Goal: Transaction & Acquisition: Purchase product/service

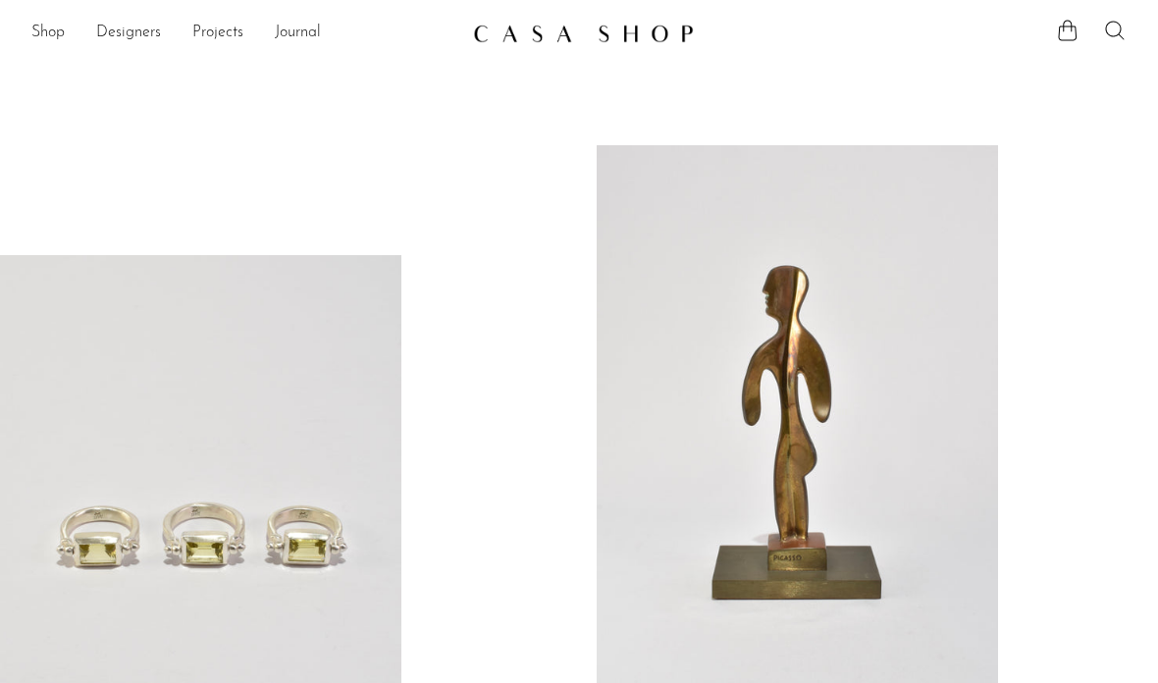
click at [1117, 34] on icon at bounding box center [1115, 31] width 24 height 24
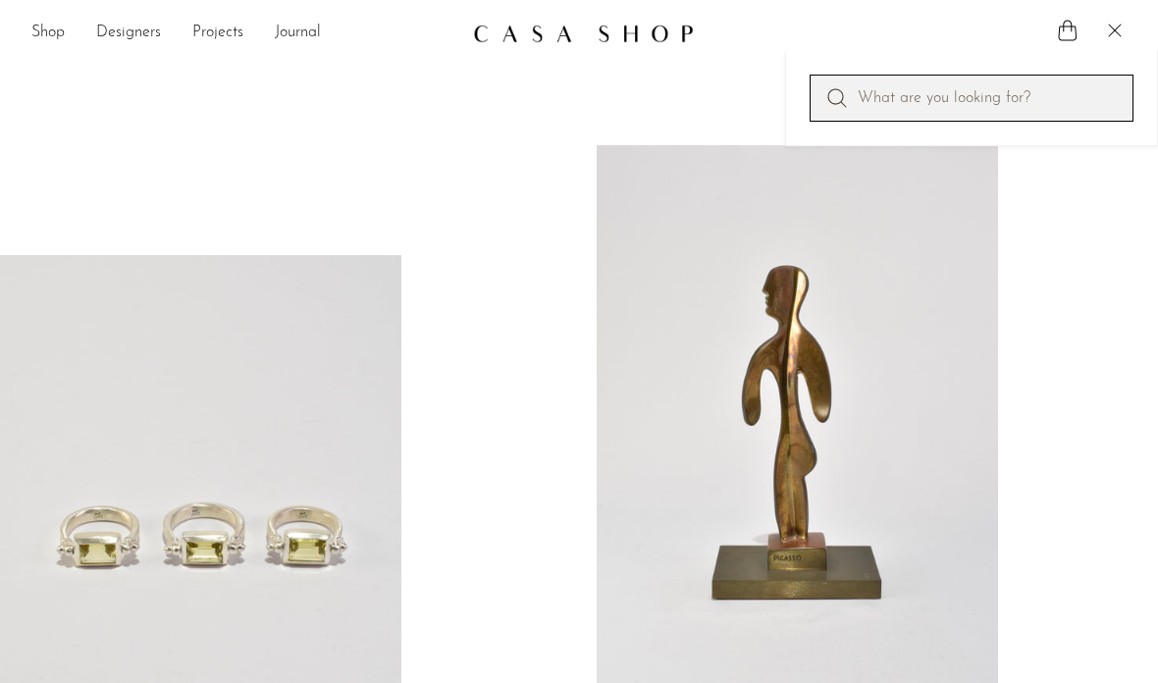
click at [933, 89] on input "Perform a search" at bounding box center [972, 98] width 324 height 47
type input "Quartz"
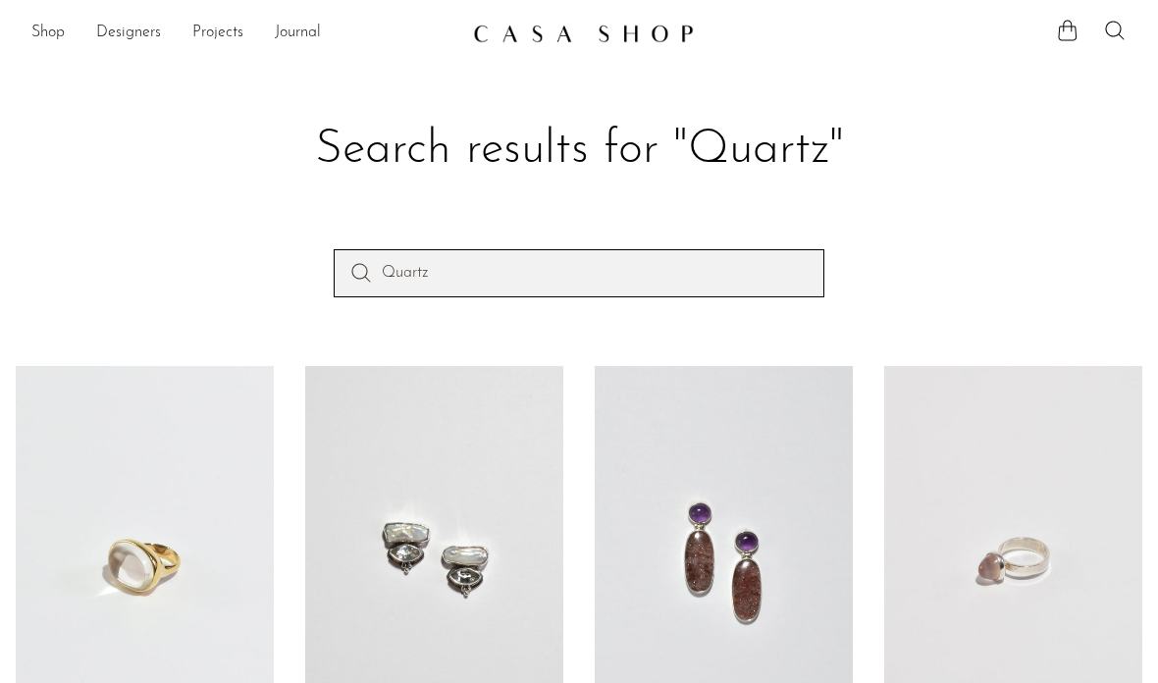
click at [686, 259] on input "Quartz" at bounding box center [579, 272] width 491 height 47
type input "Citrine"
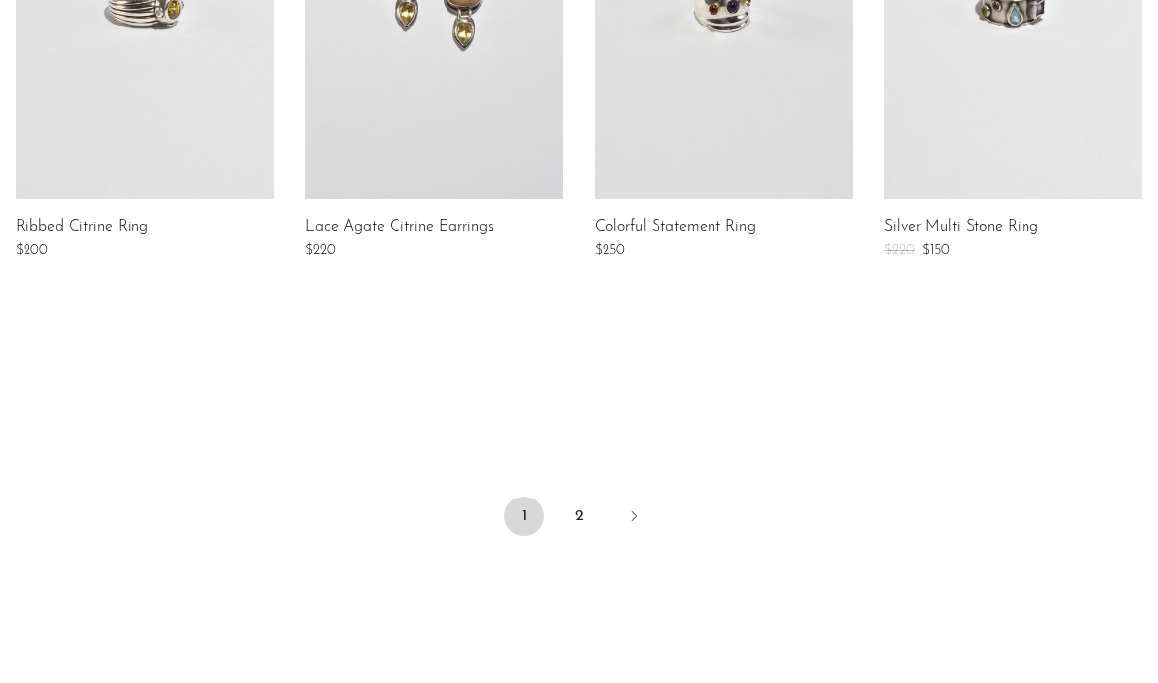
scroll to position [1598, 0]
click at [568, 511] on link "2" at bounding box center [578, 516] width 39 height 39
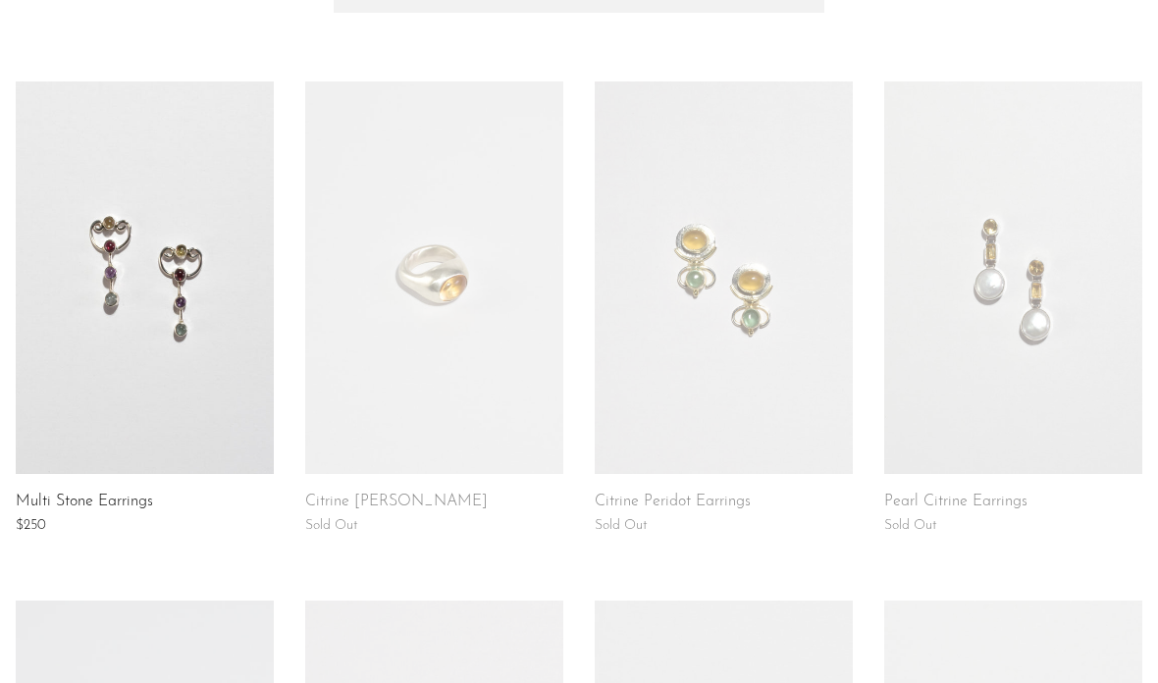
scroll to position [284, 0]
click at [514, 307] on link at bounding box center [434, 278] width 258 height 393
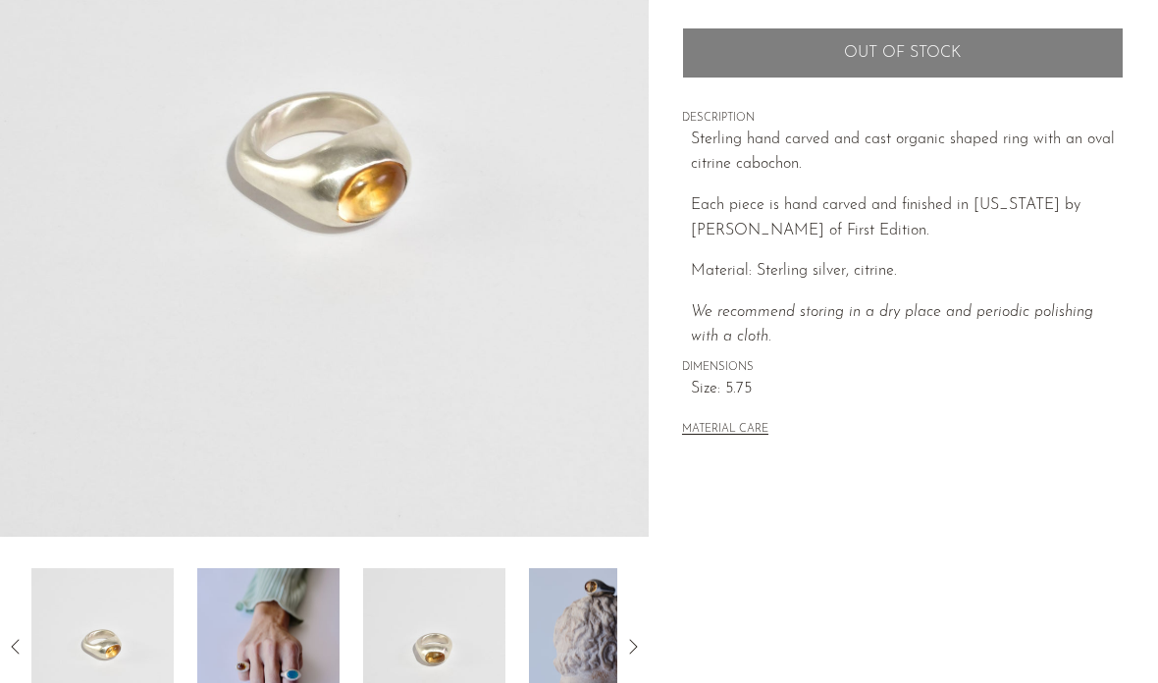
scroll to position [291, 0]
click at [529, 635] on img at bounding box center [600, 645] width 142 height 157
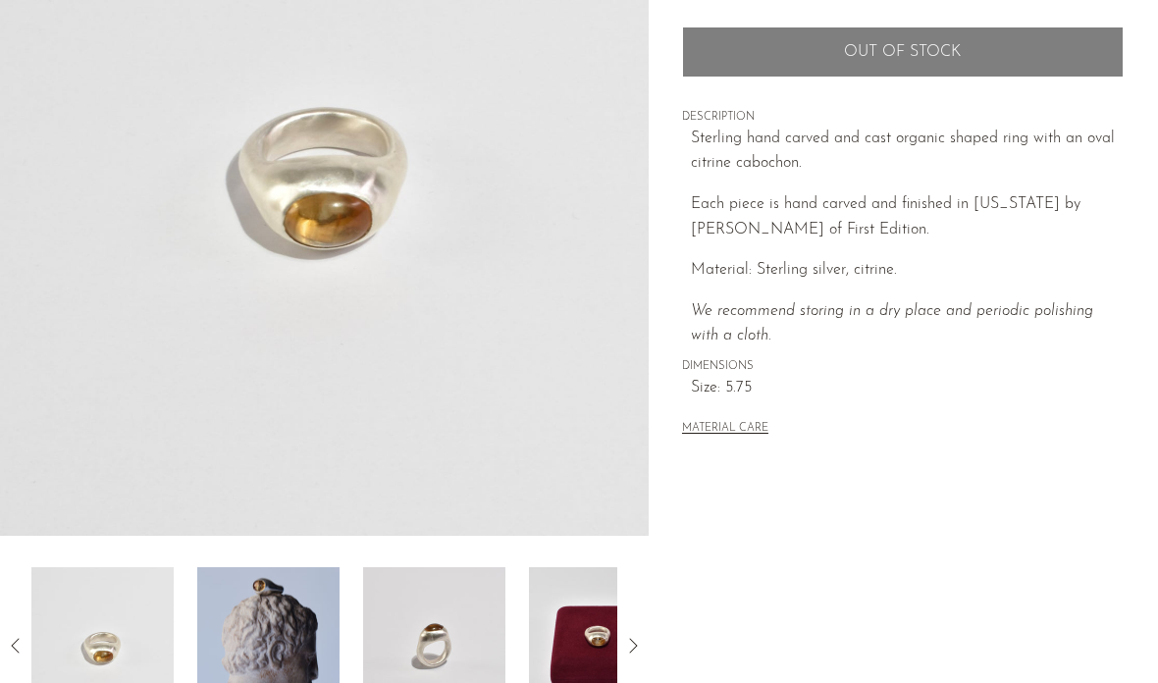
click at [529, 652] on img at bounding box center [600, 645] width 142 height 157
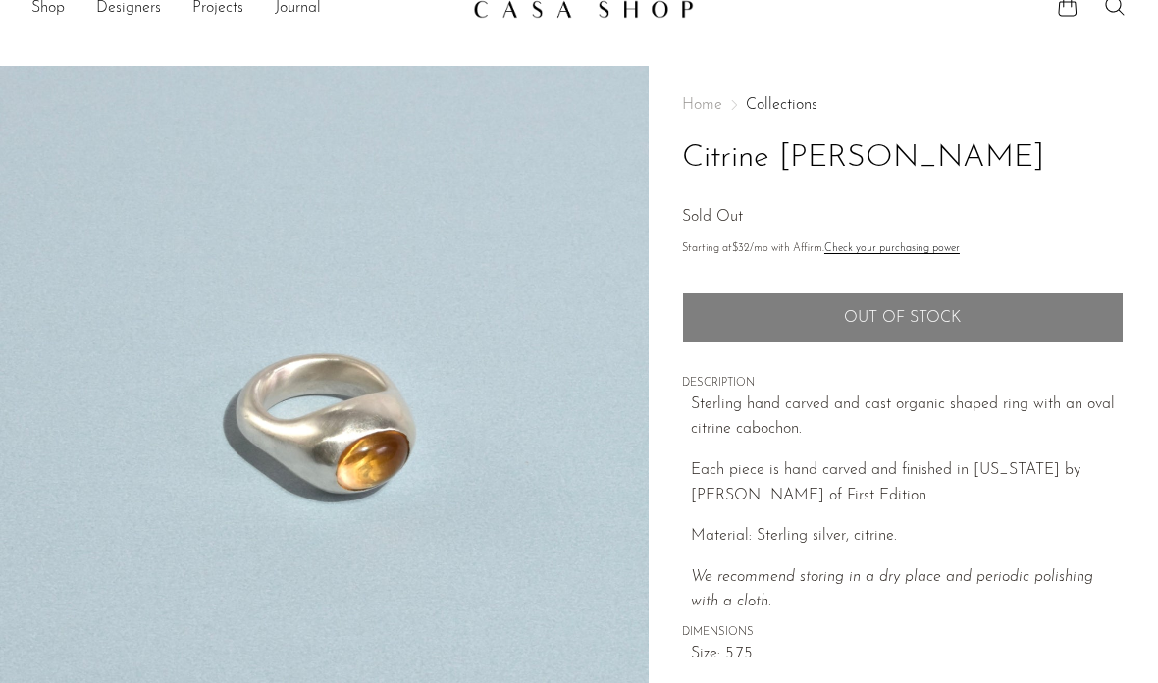
scroll to position [0, 0]
